Goal: Task Accomplishment & Management: Manage account settings

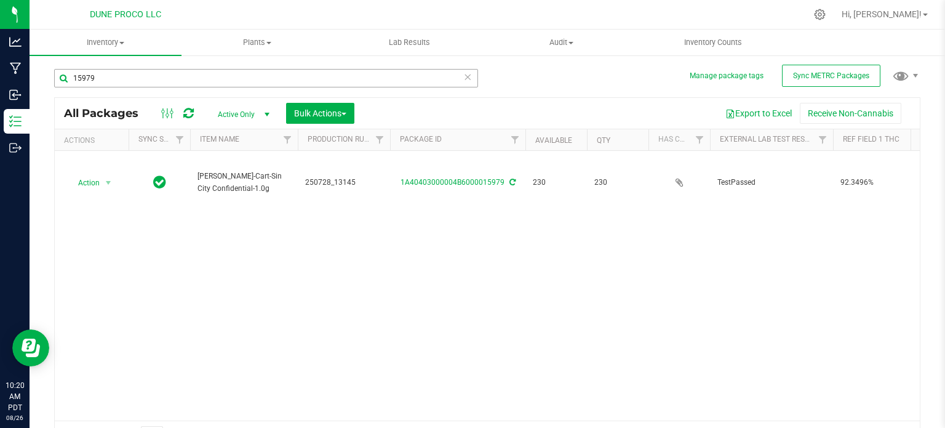
click at [277, 82] on input "15979" at bounding box center [266, 78] width 424 height 18
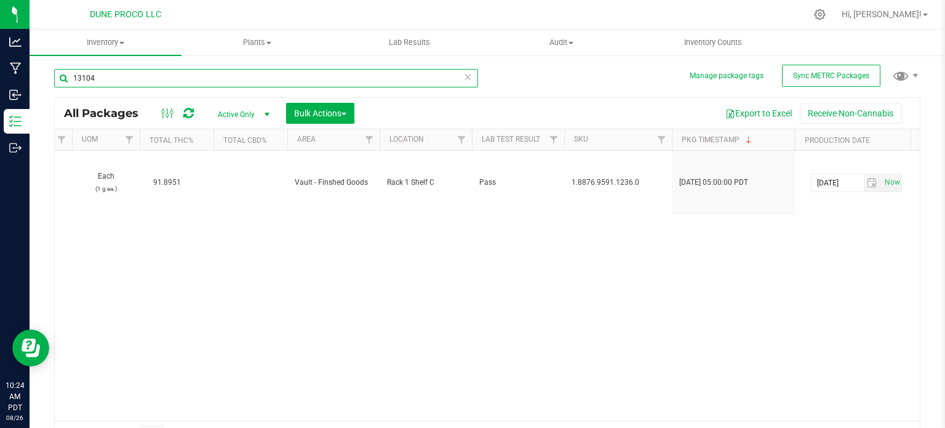
click at [233, 76] on input "13104" at bounding box center [266, 78] width 424 height 18
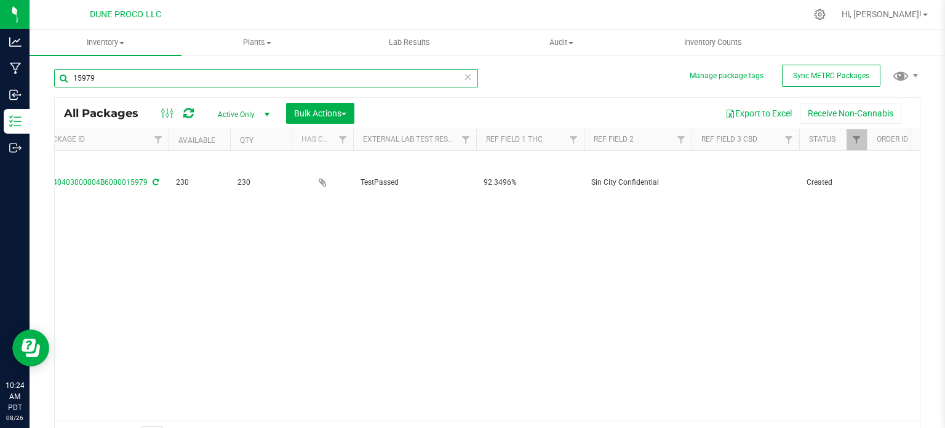
scroll to position [0, 33]
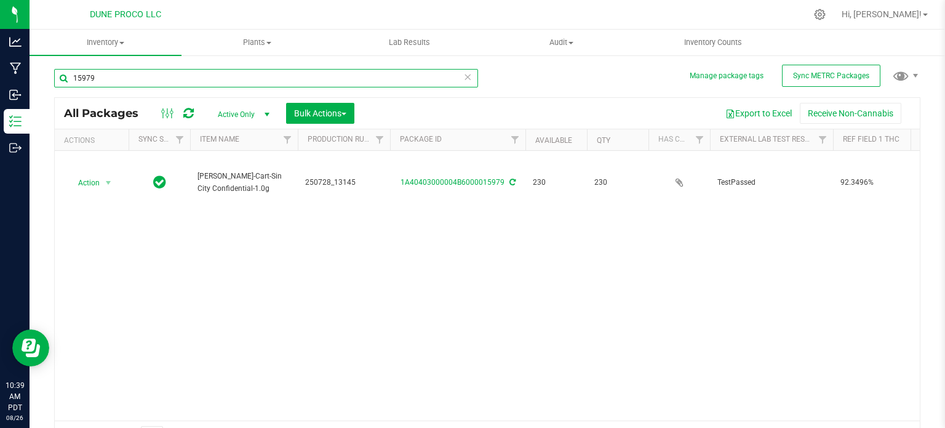
click at [258, 74] on input "15979" at bounding box center [266, 78] width 424 height 18
type input "29145"
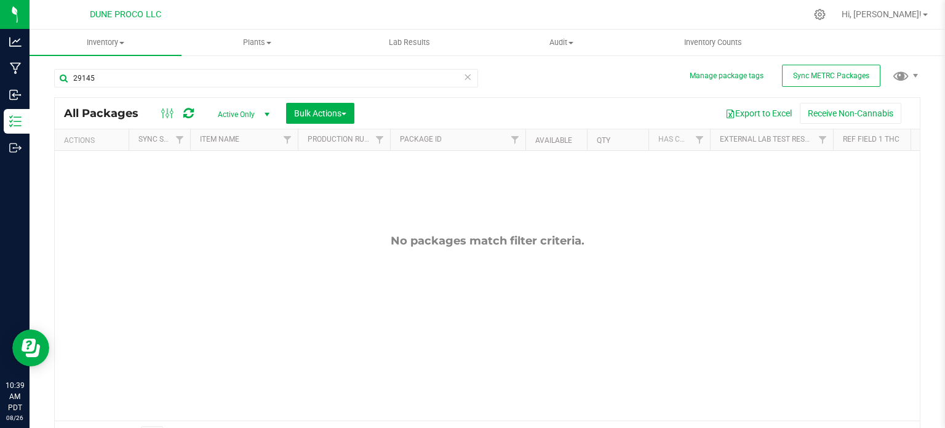
click at [272, 111] on span "select" at bounding box center [266, 114] width 15 height 17
click at [217, 188] on li "All" at bounding box center [240, 189] width 66 height 18
click at [932, 10] on link "Hi, [PERSON_NAME]!" at bounding box center [885, 14] width 96 height 13
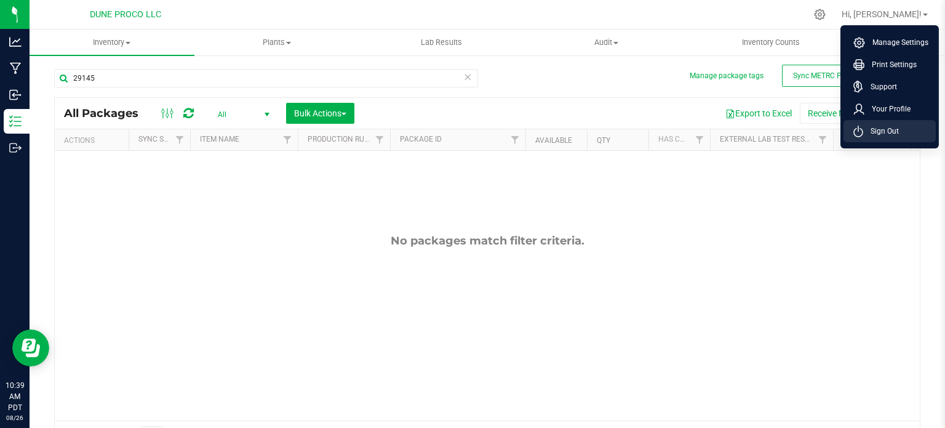
click at [901, 127] on li "Sign Out" at bounding box center [889, 131] width 92 height 22
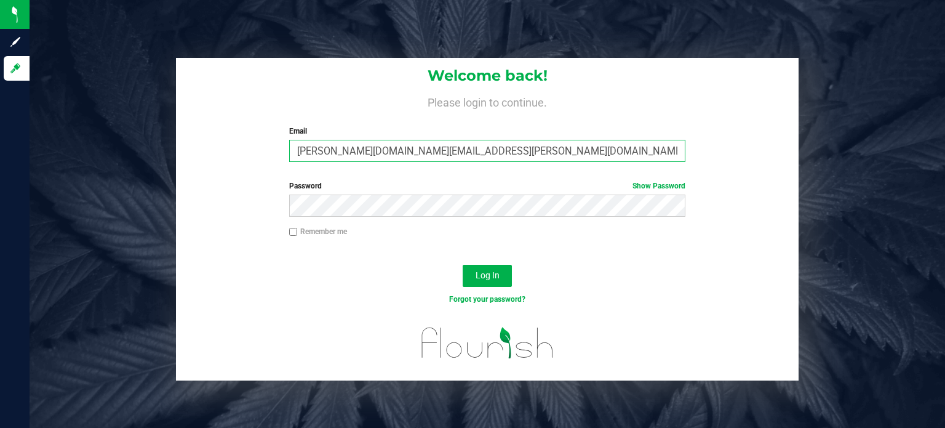
click at [367, 149] on input "[PERSON_NAME][DOMAIN_NAME][EMAIL_ADDRESS][PERSON_NAME][DOMAIN_NAME]" at bounding box center [487, 151] width 397 height 22
type input "[PERSON_NAME][EMAIL_ADDRESS][PERSON_NAME][DOMAIN_NAME]"
click at [463, 265] on button "Log In" at bounding box center [487, 276] width 49 height 22
